Goal: Navigation & Orientation: Find specific page/section

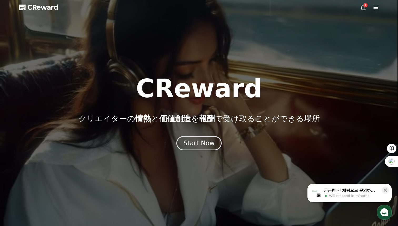
click at [363, 5] on div "1" at bounding box center [365, 5] width 4 height 4
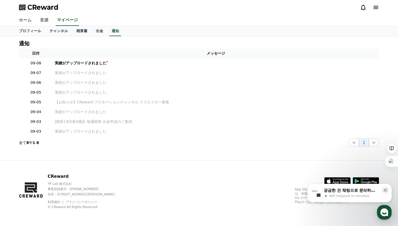
click at [379, 7] on div "CReward" at bounding box center [199, 7] width 369 height 15
click at [377, 6] on icon at bounding box center [376, 7] width 5 height 3
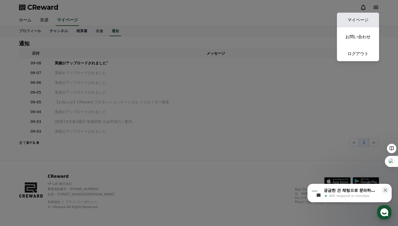
click at [369, 18] on link "マイページ" at bounding box center [358, 20] width 42 height 15
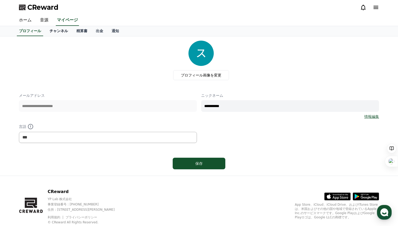
click at [62, 31] on link "チャンネル" at bounding box center [58, 31] width 27 height 10
click at [84, 31] on link "精算書" at bounding box center [81, 31] width 19 height 10
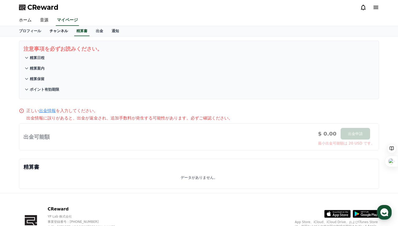
click at [60, 32] on link "チャンネル" at bounding box center [58, 31] width 27 height 10
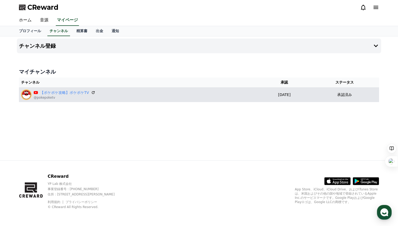
click at [116, 95] on div "【ポケポケ攻略】ポケポケTV @pokepoketv" at bounding box center [139, 94] width 236 height 11
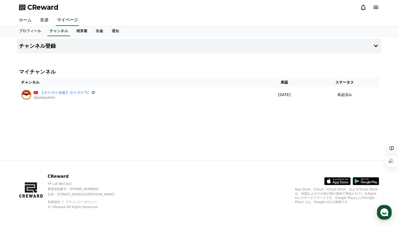
click at [101, 29] on link "出金" at bounding box center [100, 31] width 16 height 10
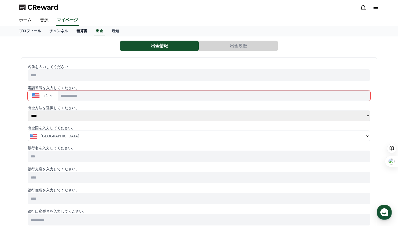
click at [85, 31] on link "精算書" at bounding box center [81, 31] width 19 height 10
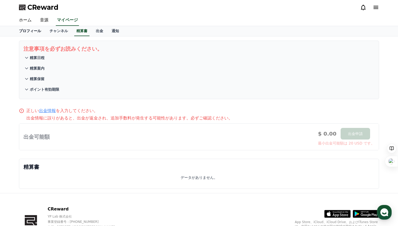
click at [27, 31] on link "プロフィール" at bounding box center [30, 31] width 31 height 10
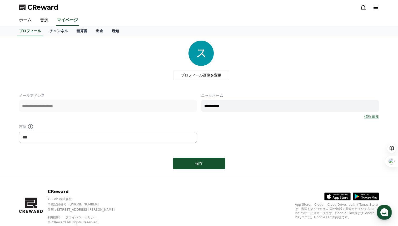
click at [117, 32] on link "通知" at bounding box center [115, 31] width 16 height 10
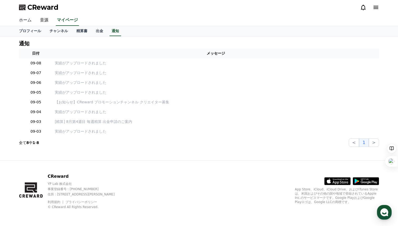
click at [25, 24] on link "ホーム" at bounding box center [25, 20] width 21 height 11
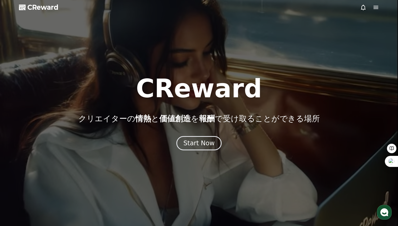
click at [378, 2] on div at bounding box center [199, 113] width 398 height 226
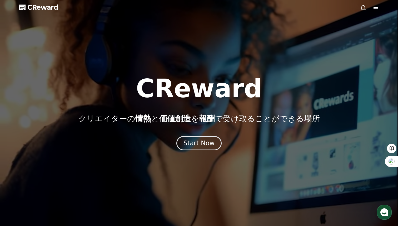
click at [362, 6] on icon at bounding box center [363, 7] width 6 height 6
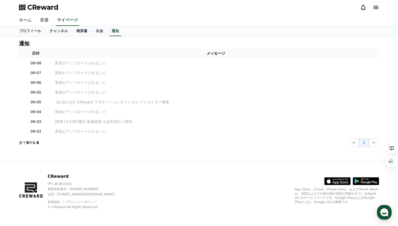
click at [378, 8] on icon at bounding box center [376, 7] width 6 height 6
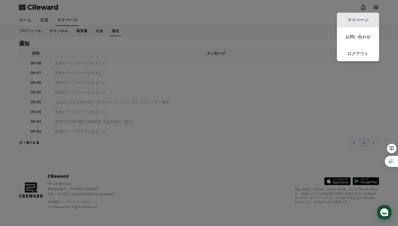
click at [370, 16] on link "マイページ" at bounding box center [358, 20] width 42 height 15
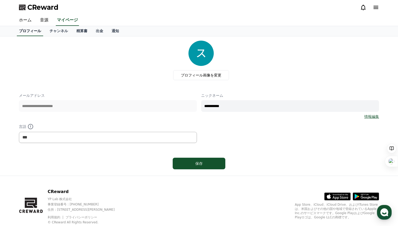
click at [34, 32] on link "プロフィール" at bounding box center [30, 31] width 26 height 10
click at [63, 31] on link "チャンネル" at bounding box center [58, 31] width 27 height 10
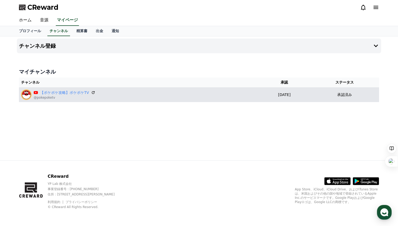
click at [56, 95] on p "@pokepoketv" at bounding box center [65, 97] width 62 height 4
click at [61, 90] on link "【ポケポケ攻略】ポケポケTV" at bounding box center [64, 93] width 49 height 6
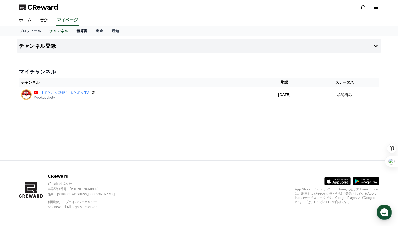
click at [81, 29] on link "精算書" at bounding box center [81, 31] width 19 height 10
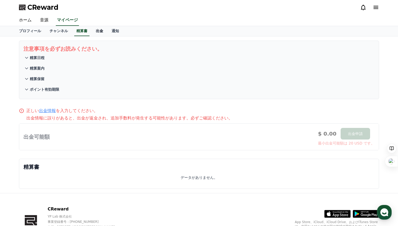
click at [97, 32] on link "出金" at bounding box center [100, 31] width 16 height 10
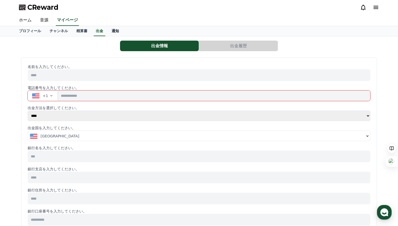
click at [121, 30] on link "通知" at bounding box center [115, 31] width 16 height 10
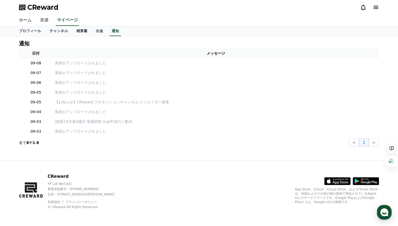
click at [44, 22] on link "音源" at bounding box center [44, 20] width 17 height 11
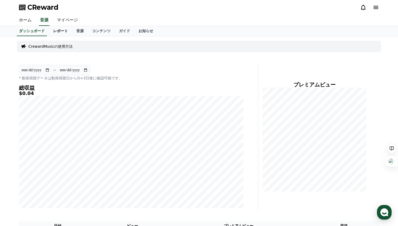
click at [57, 30] on link "レポート" at bounding box center [60, 31] width 23 height 10
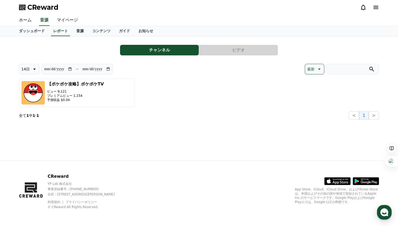
click at [77, 29] on link "音源" at bounding box center [80, 31] width 16 height 10
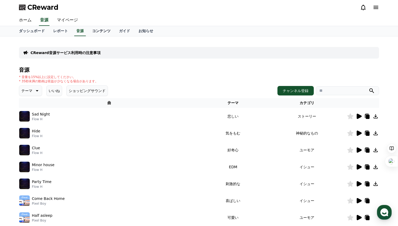
click at [95, 29] on link "コンテンツ" at bounding box center [101, 31] width 27 height 10
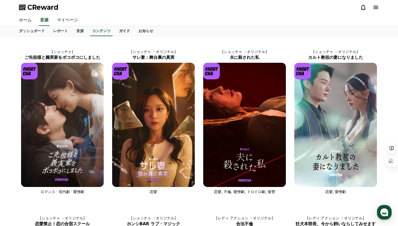
click at [125, 29] on link "ガイド" at bounding box center [124, 31] width 19 height 10
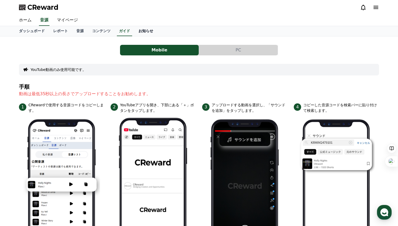
click at [150, 30] on link "お知らせ" at bounding box center [145, 31] width 23 height 10
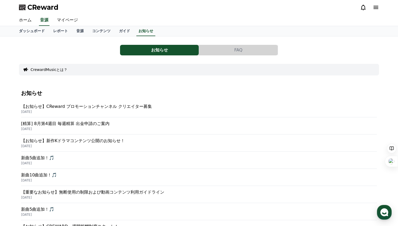
click at [143, 107] on p "【お知らせ】CReward プロモーションチャンネル クリエイター募集" at bounding box center [199, 106] width 356 height 6
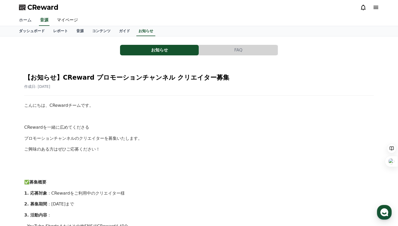
click at [24, 22] on link "ホーム" at bounding box center [25, 20] width 21 height 11
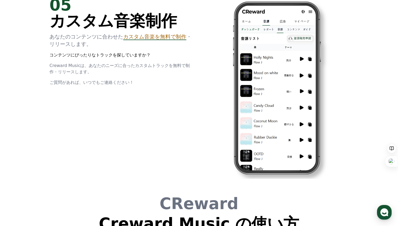
scroll to position [1212, 0]
